Goal: Navigation & Orientation: Understand site structure

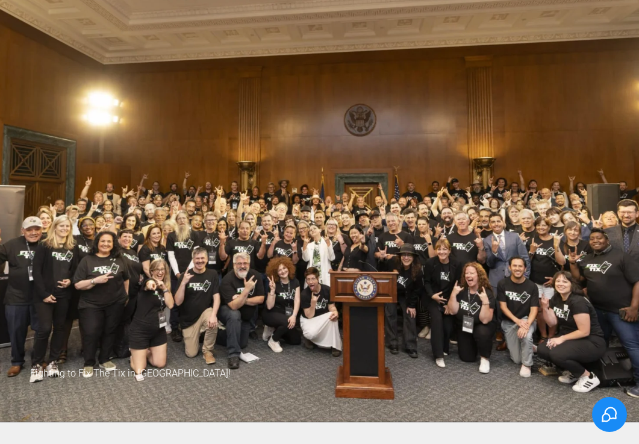
scroll to position [1720, 0]
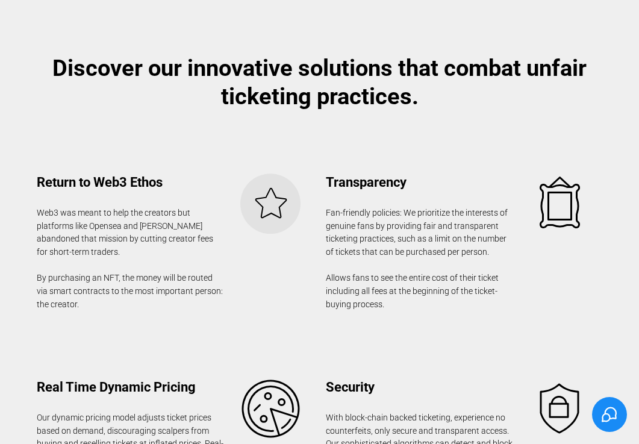
scroll to position [2158, 0]
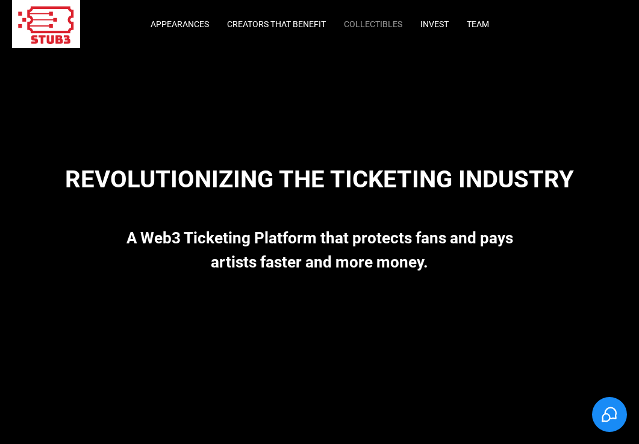
click at [371, 25] on link "Collectibles" at bounding box center [373, 24] width 58 height 10
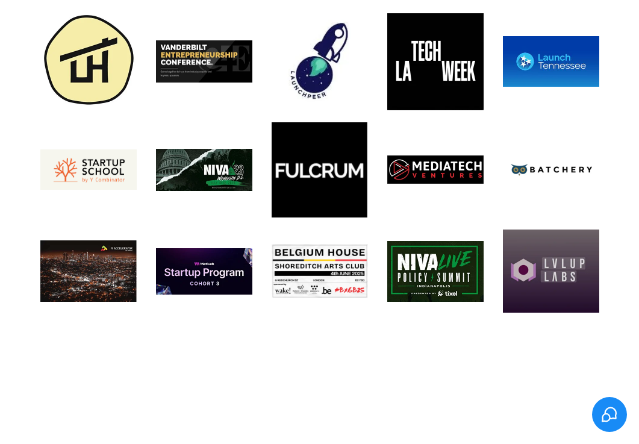
scroll to position [5273, 0]
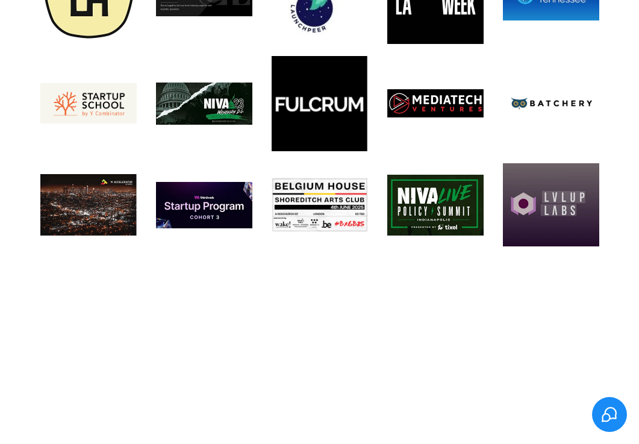
scroll to position [5331, 0]
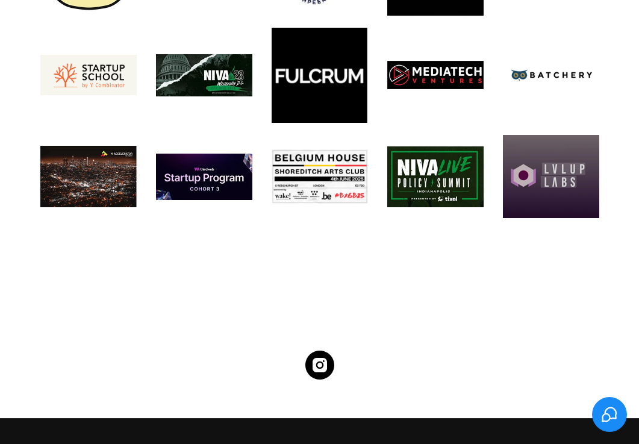
click at [328, 352] on icon "Stub3" at bounding box center [319, 365] width 29 height 29
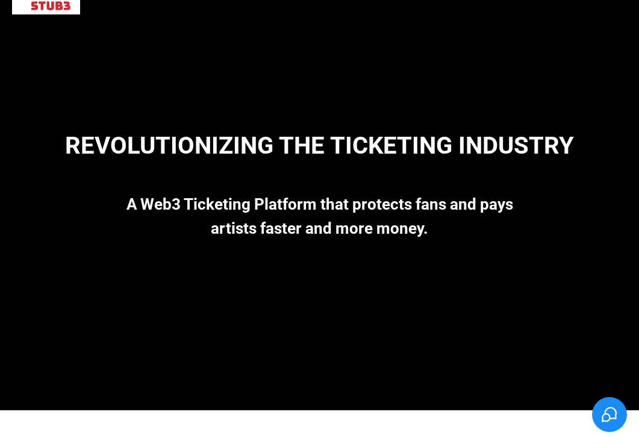
scroll to position [0, 0]
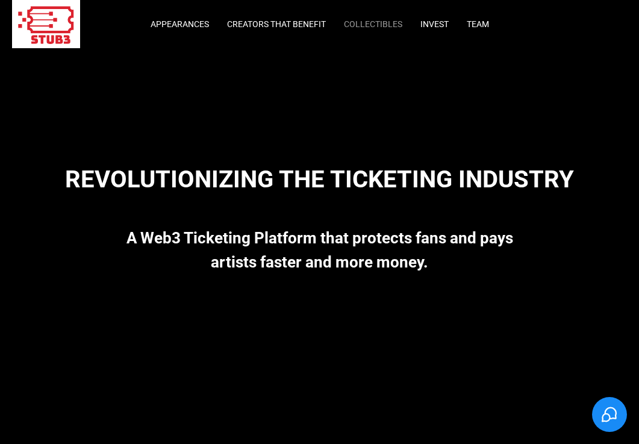
click at [357, 22] on link "Collectibles" at bounding box center [373, 24] width 58 height 10
click at [248, 27] on link "Creators that Benefit" at bounding box center [276, 24] width 99 height 10
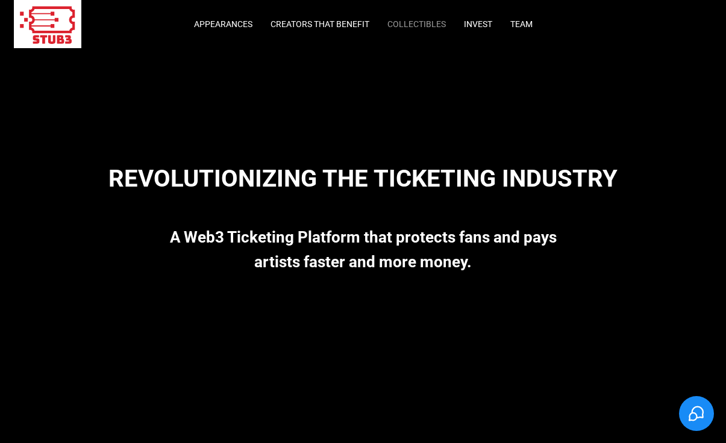
click at [433, 27] on link "Collectibles" at bounding box center [416, 24] width 58 height 10
